Goal: Find specific page/section: Find specific page/section

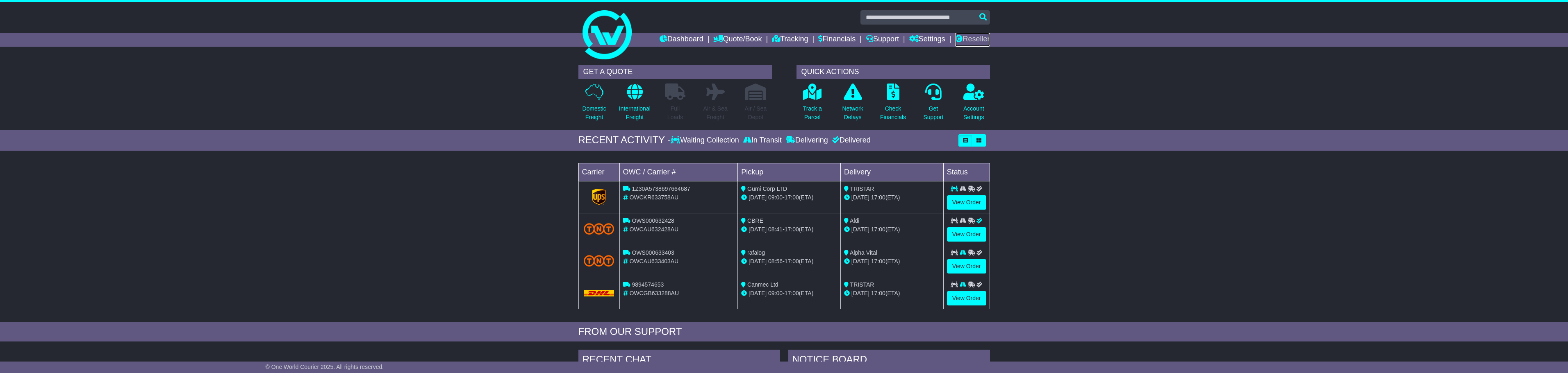
drag, startPoint x: 976, startPoint y: 42, endPoint x: 969, endPoint y: 43, distance: 7.1
click at [978, 40] on link "Reseller" at bounding box center [972, 40] width 34 height 14
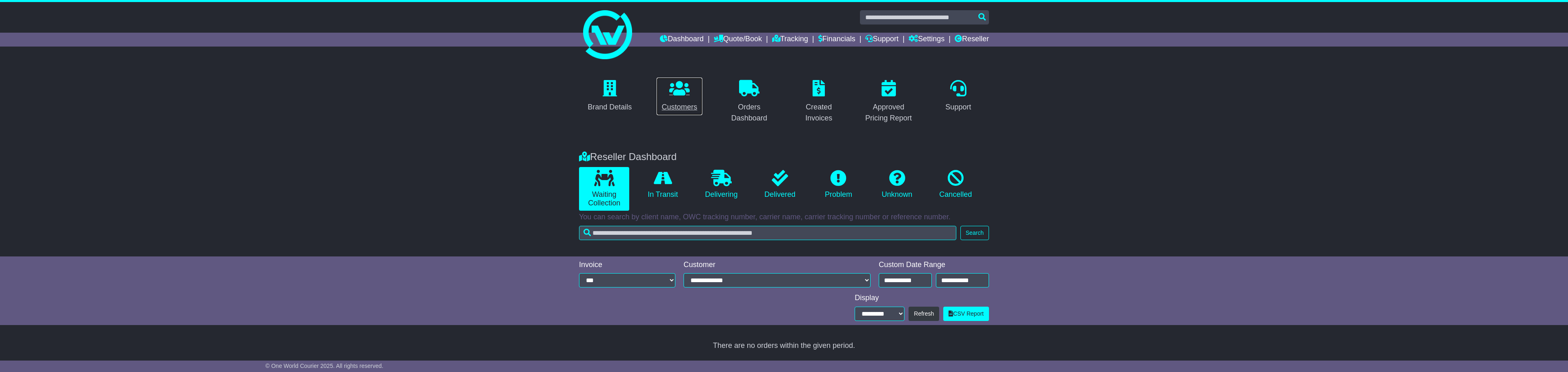
click at [681, 98] on link "Customers" at bounding box center [679, 96] width 46 height 38
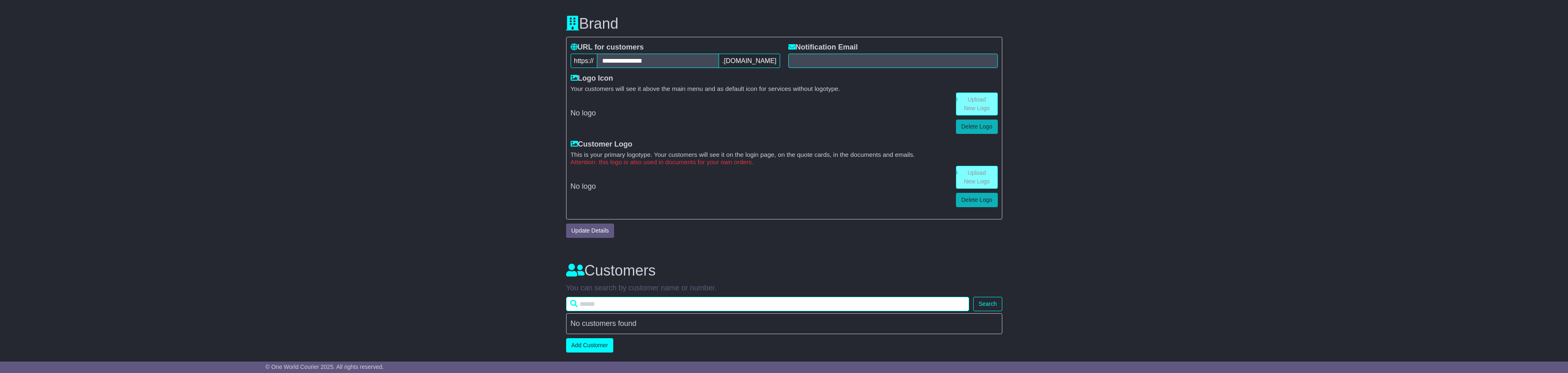
click at [610, 300] on input "text" at bounding box center [768, 303] width 403 height 14
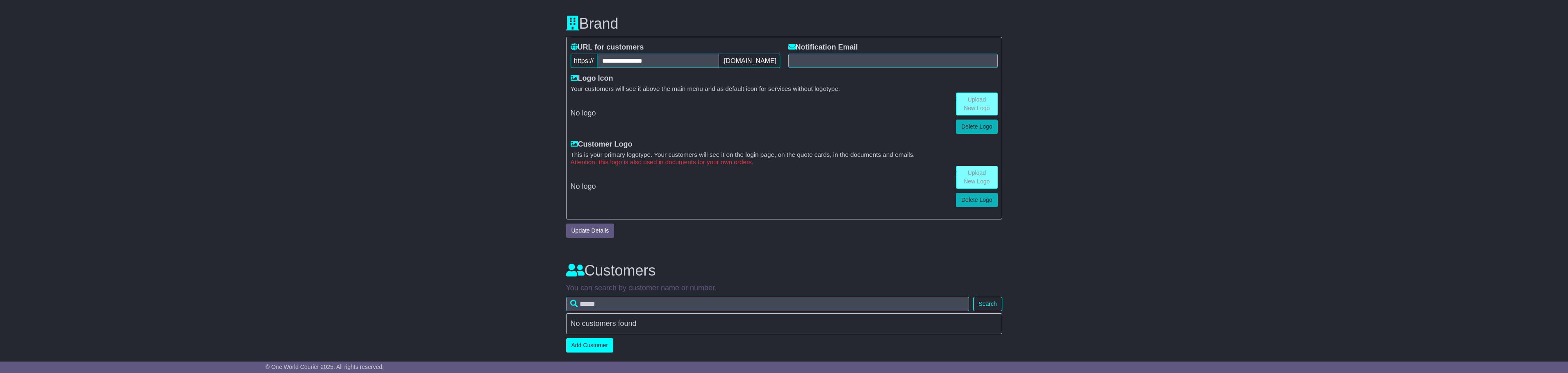
click at [545, 278] on div "Brand Details Customers Orders Dashboard Created Invoices Approved Pricing Repo…" at bounding box center [784, 140] width 1568 height 432
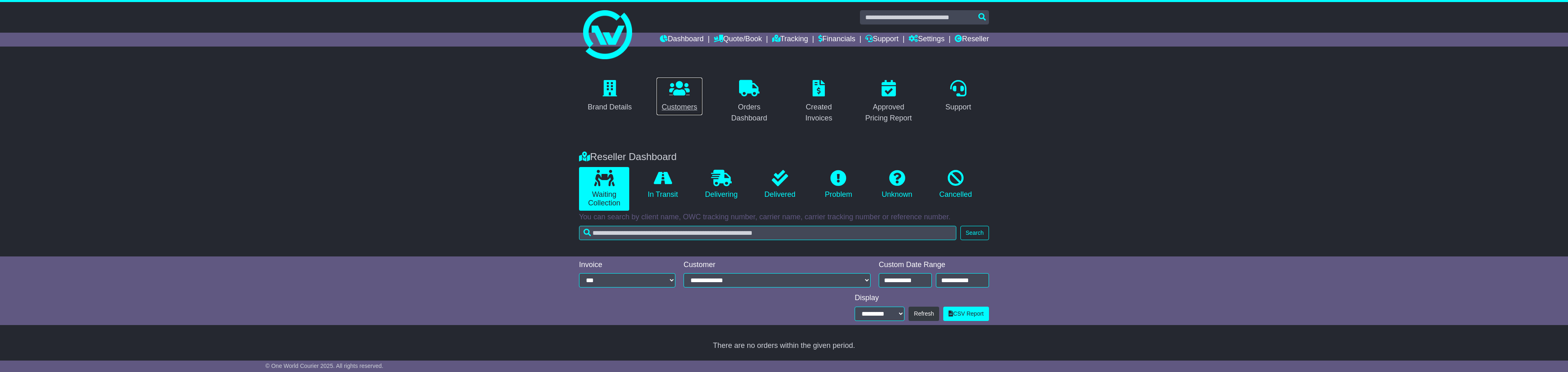
click at [676, 104] on div "Customers" at bounding box center [679, 107] width 35 height 11
